Goal: Find specific page/section: Find specific page/section

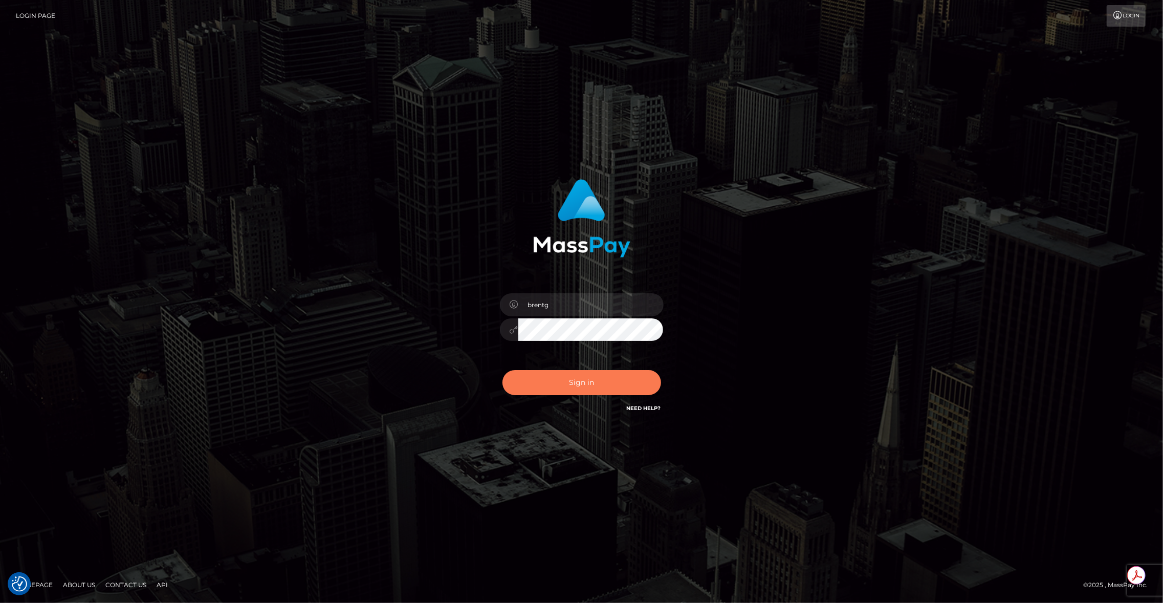
click at [552, 386] on button "Sign in" at bounding box center [581, 382] width 159 height 25
type input "[PERSON_NAME][EMAIL_ADDRESS][DOMAIN_NAME]"
click at [582, 384] on button "Sign in" at bounding box center [581, 382] width 159 height 25
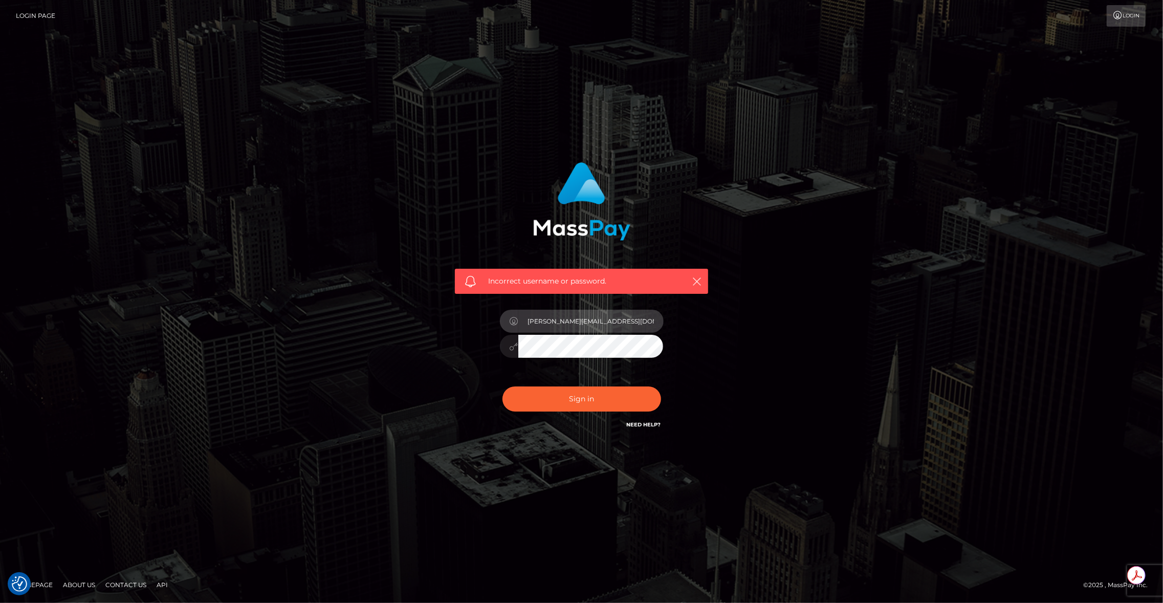
click at [606, 331] on input "[PERSON_NAME][EMAIL_ADDRESS][DOMAIN_NAME]" at bounding box center [590, 320] width 145 height 23
type input "brentg"
click at [546, 404] on button "Sign in" at bounding box center [581, 398] width 159 height 25
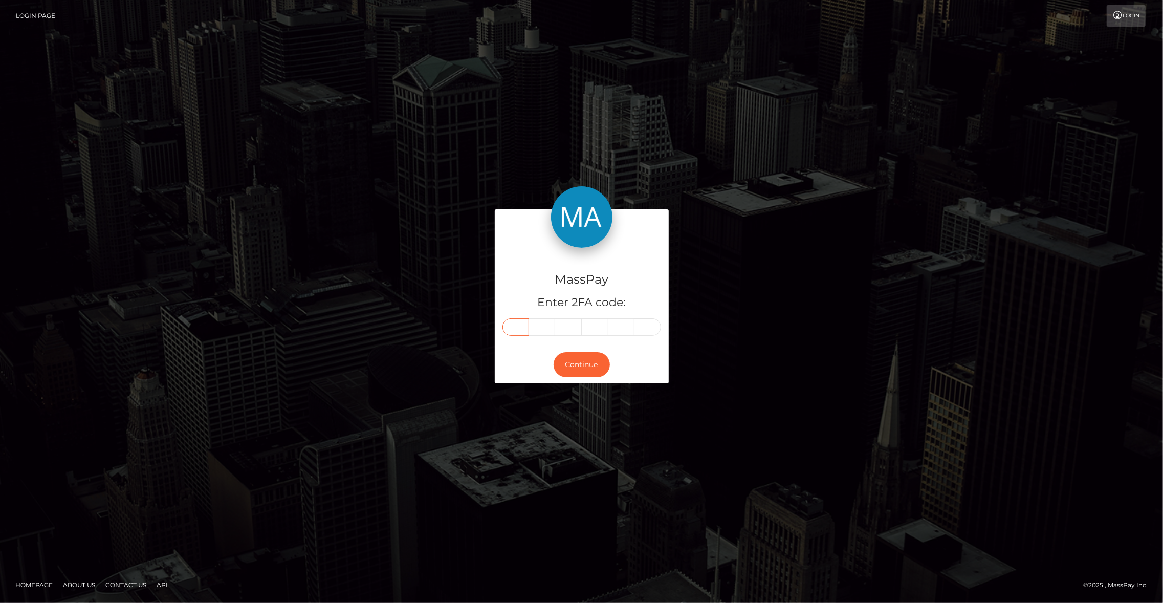
paste input "0"
type input "0"
type input "8"
type input "2"
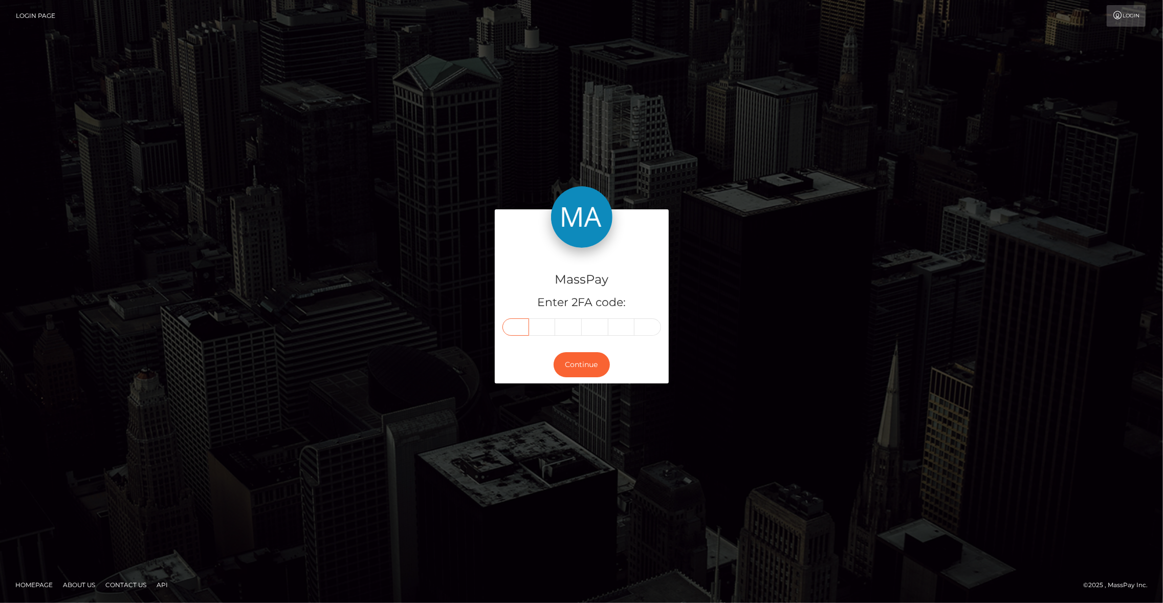
type input "2"
type input "6"
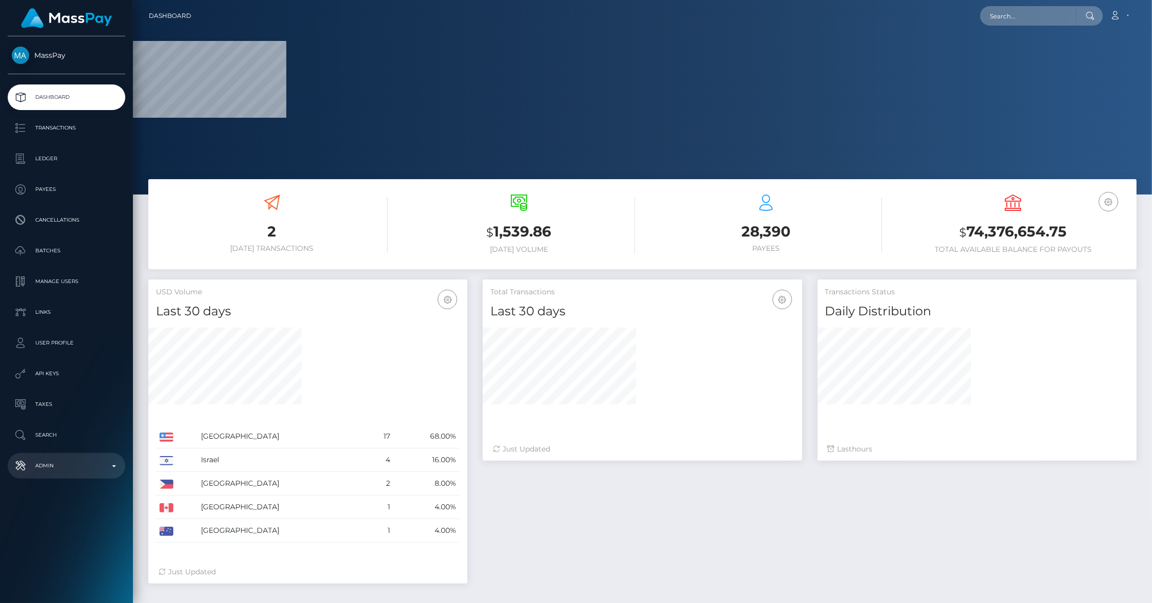
click at [99, 464] on p "Admin" at bounding box center [66, 465] width 109 height 15
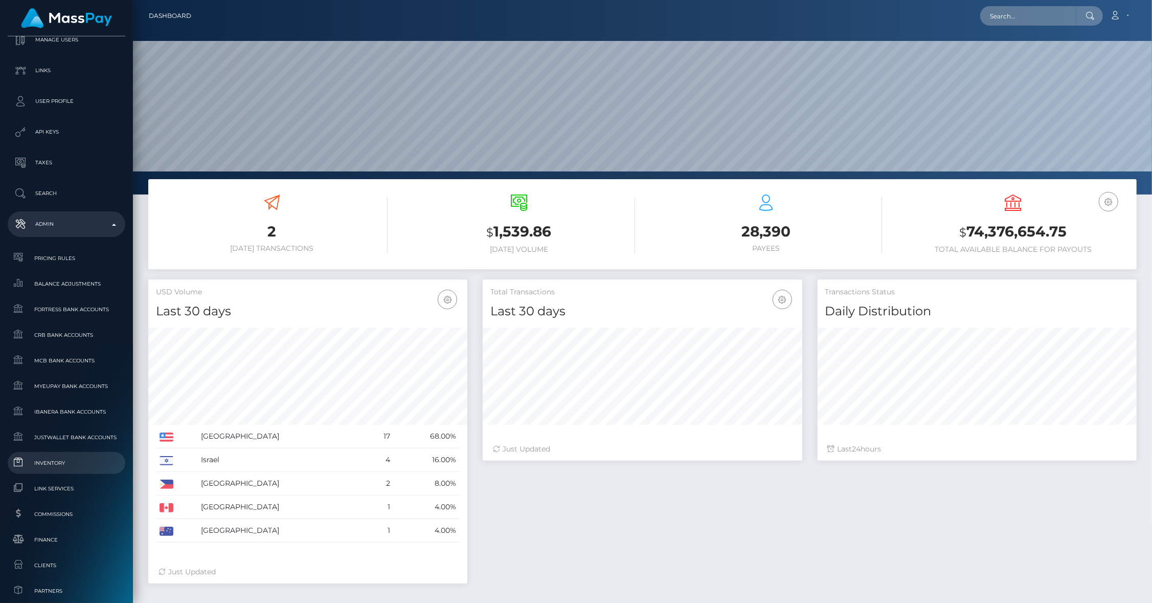
scroll to position [181, 320]
click at [63, 337] on span "CRB Bank Accounts" at bounding box center [66, 335] width 109 height 12
